Goal: Transaction & Acquisition: Purchase product/service

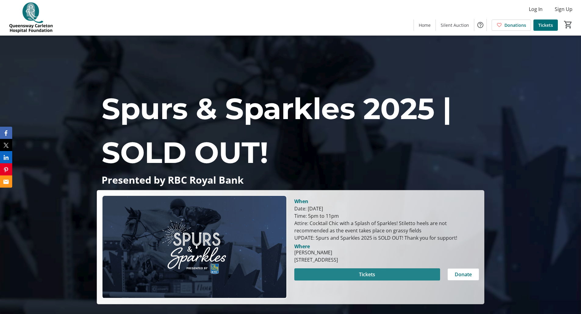
click at [369, 275] on span "Tickets" at bounding box center [367, 274] width 16 height 7
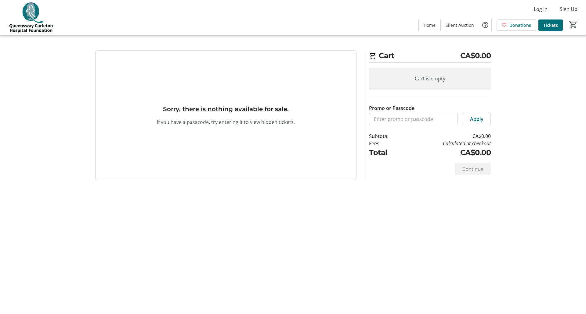
click at [439, 64] on div "Cart is empty Promo or Passcode Apply Subtotal CA$0.00 Fees Calculated at check…" at bounding box center [430, 110] width 122 height 95
click at [421, 81] on div "Cart is empty" at bounding box center [430, 79] width 122 height 22
drag, startPoint x: 224, startPoint y: 121, endPoint x: 220, endPoint y: 124, distance: 4.4
click at [221, 123] on p "If you have a passcode, try entering it to view hidden tickets." at bounding box center [226, 122] width 138 height 7
